Goal: Navigation & Orientation: Find specific page/section

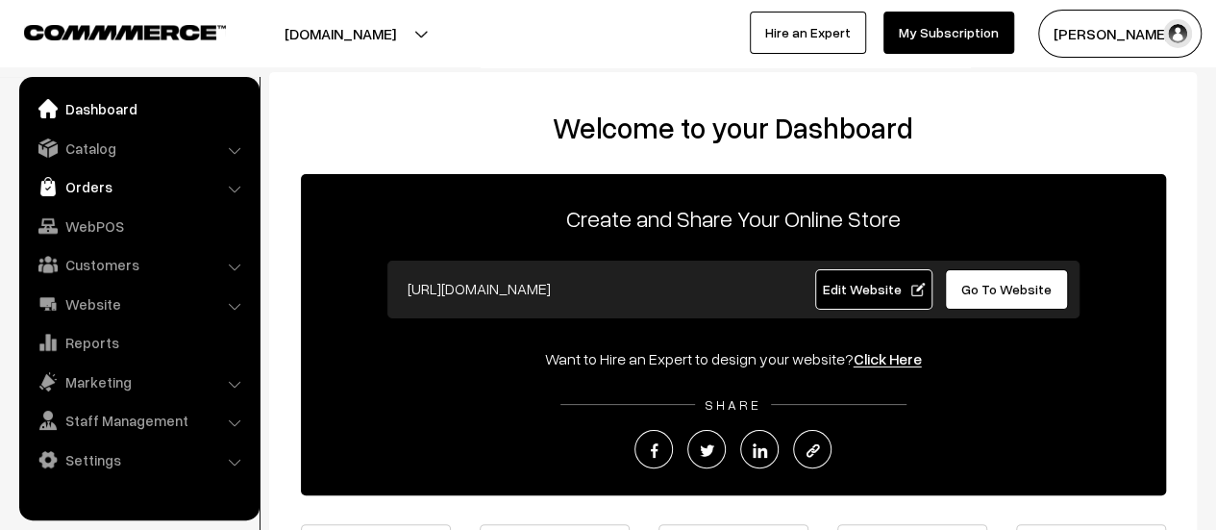
click at [100, 186] on link "Orders" at bounding box center [138, 186] width 229 height 35
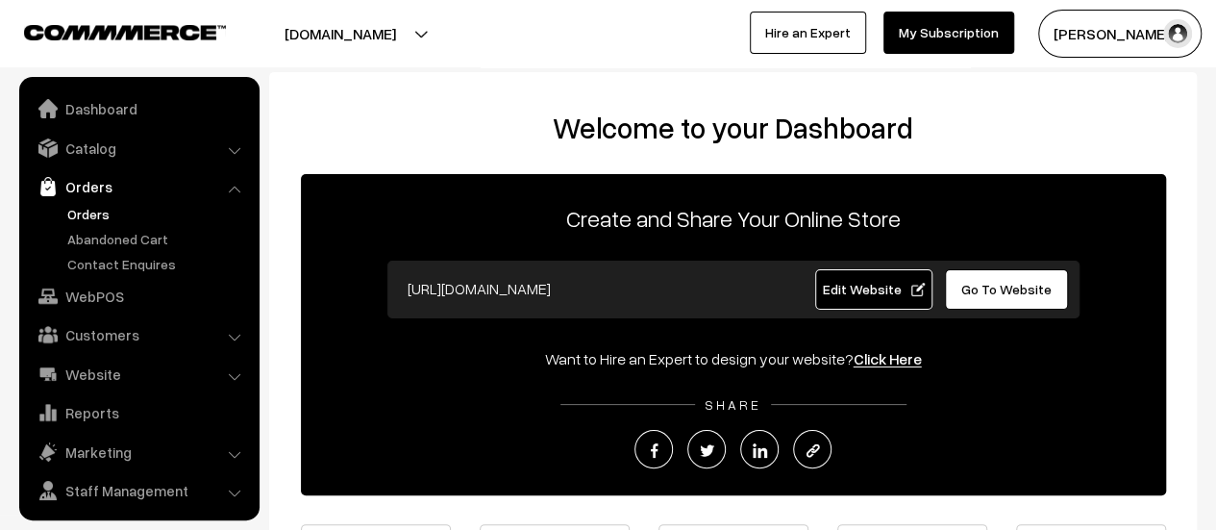
click at [89, 211] on link "Orders" at bounding box center [157, 214] width 190 height 20
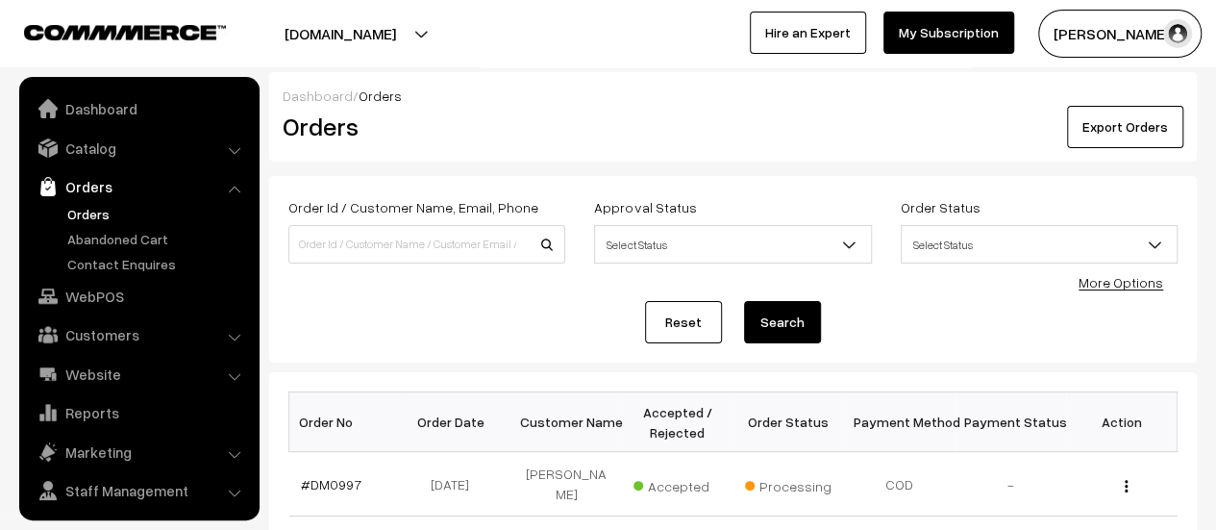
scroll to position [44, 0]
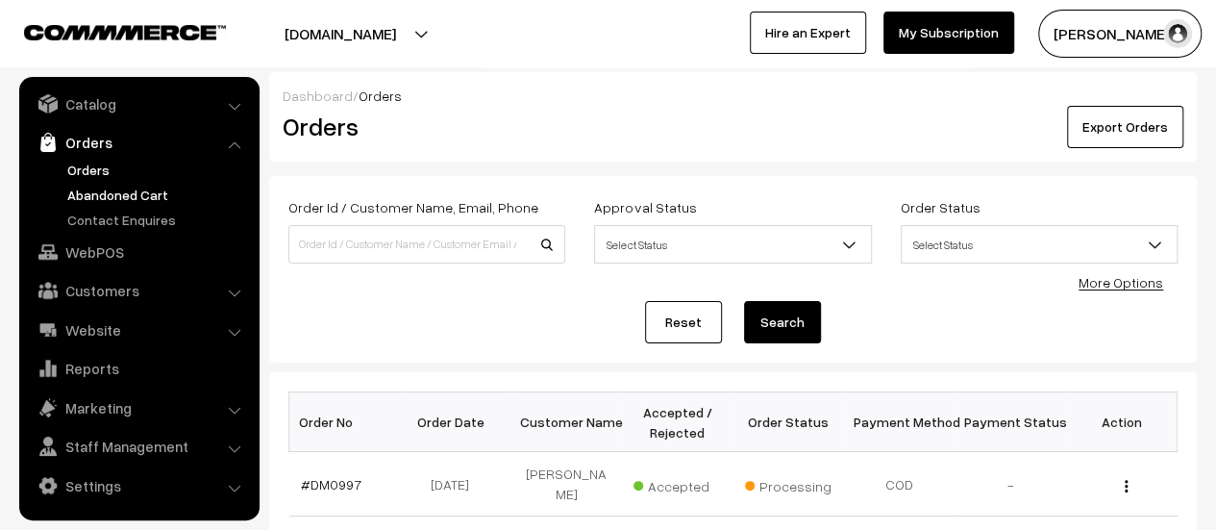
click at [87, 188] on link "Abandoned Cart" at bounding box center [157, 195] width 190 height 20
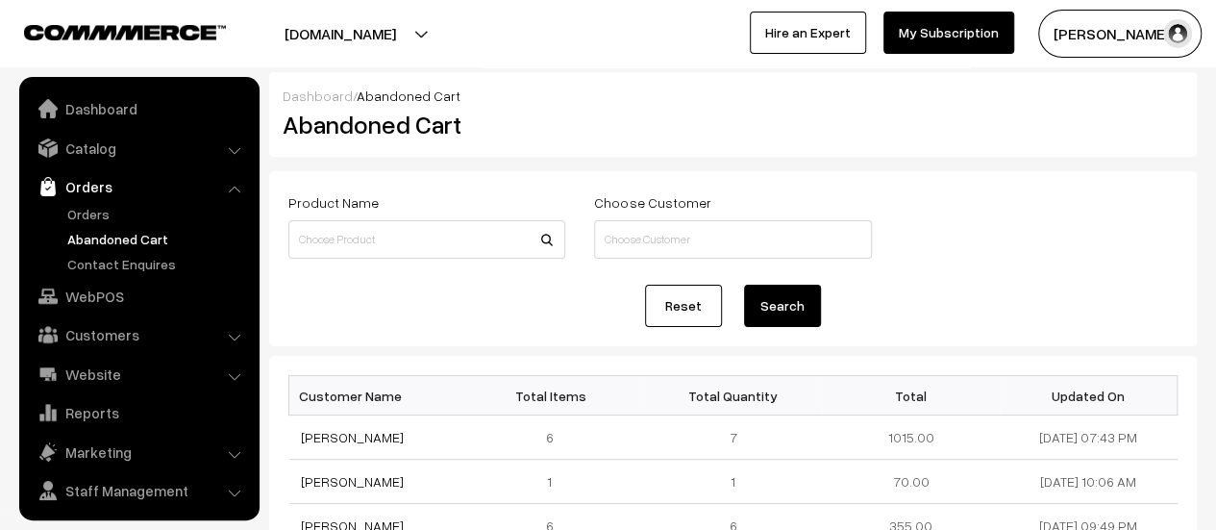
scroll to position [44, 0]
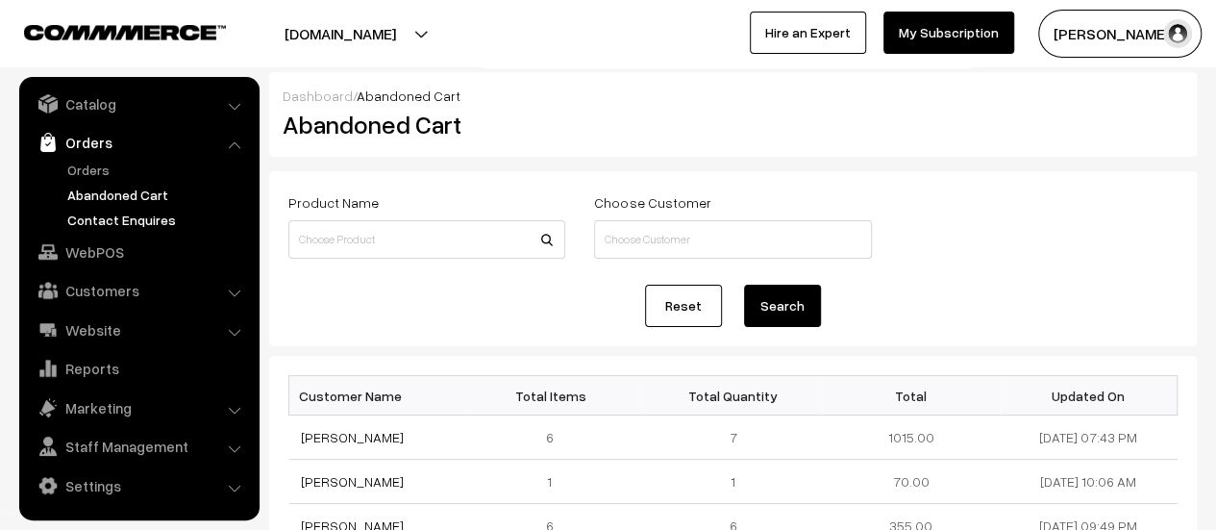
click at [134, 214] on link "Contact Enquires" at bounding box center [157, 220] width 190 height 20
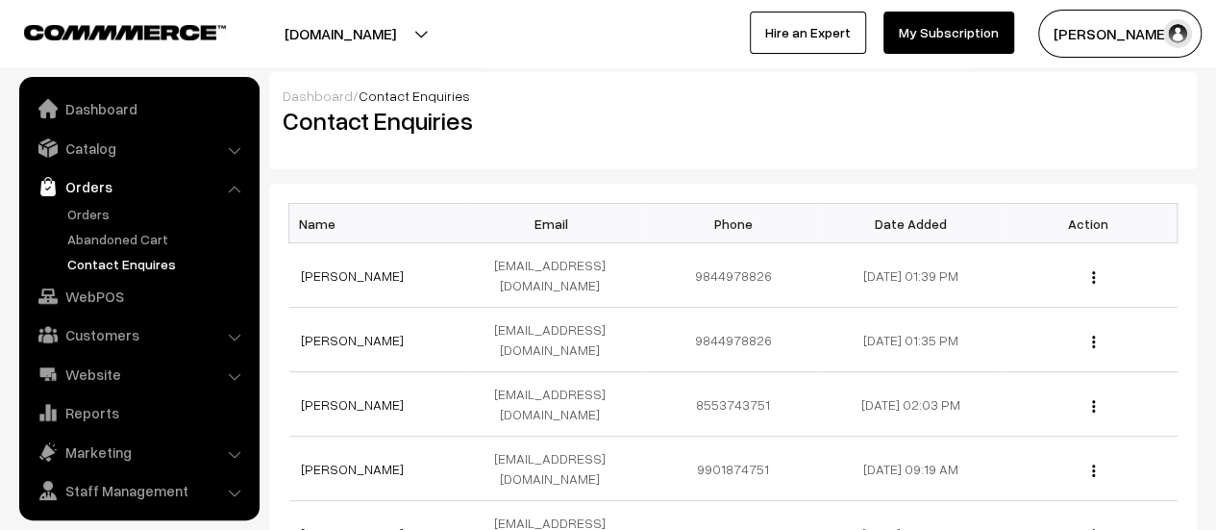
scroll to position [44, 0]
